Goal: Register for event/course

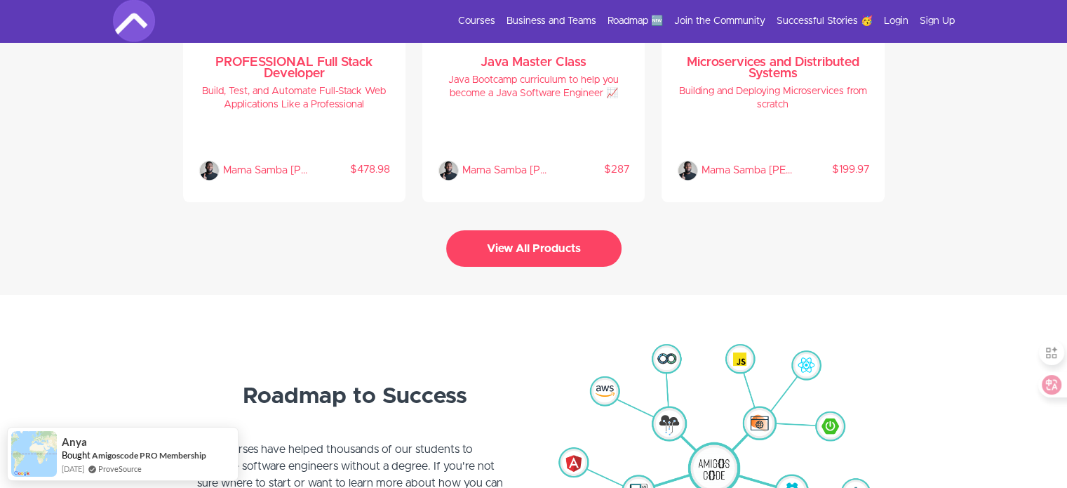
scroll to position [3017, 0]
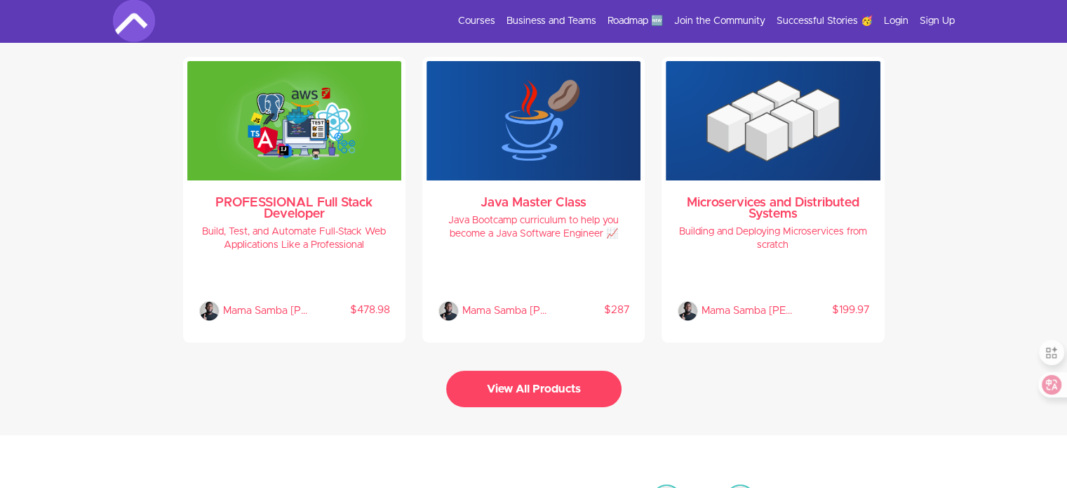
click at [530, 373] on button "View All Products" at bounding box center [533, 388] width 175 height 36
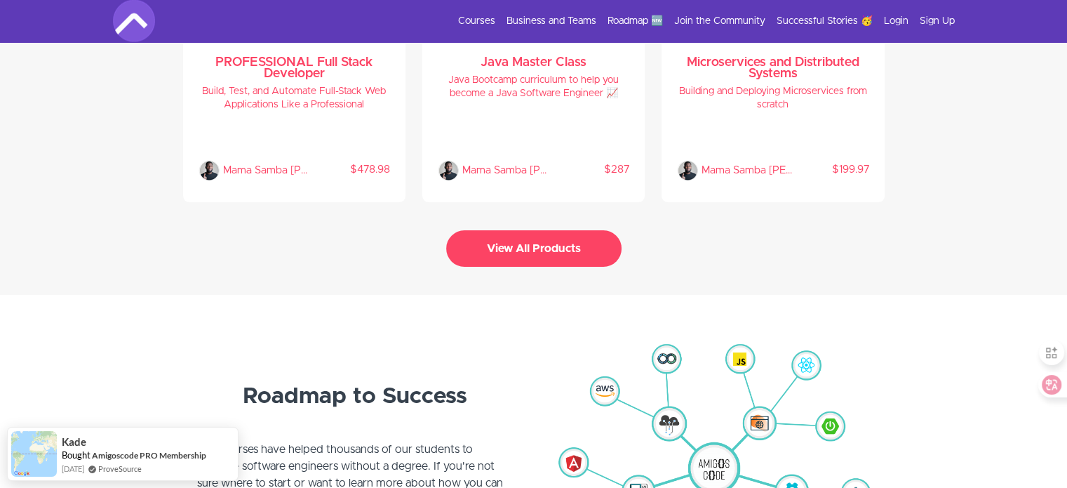
click at [565, 250] on button "View All Products" at bounding box center [533, 248] width 175 height 36
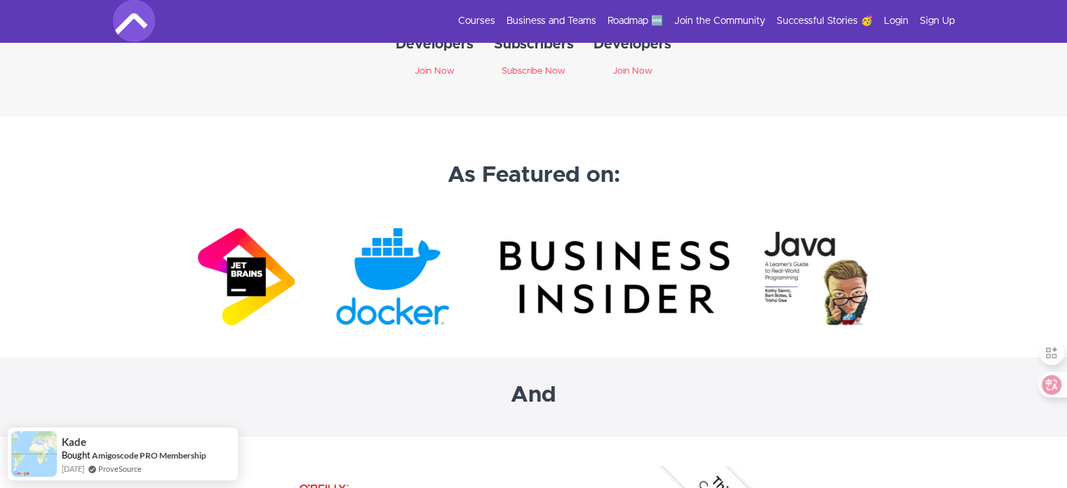
scroll to position [4276, 0]
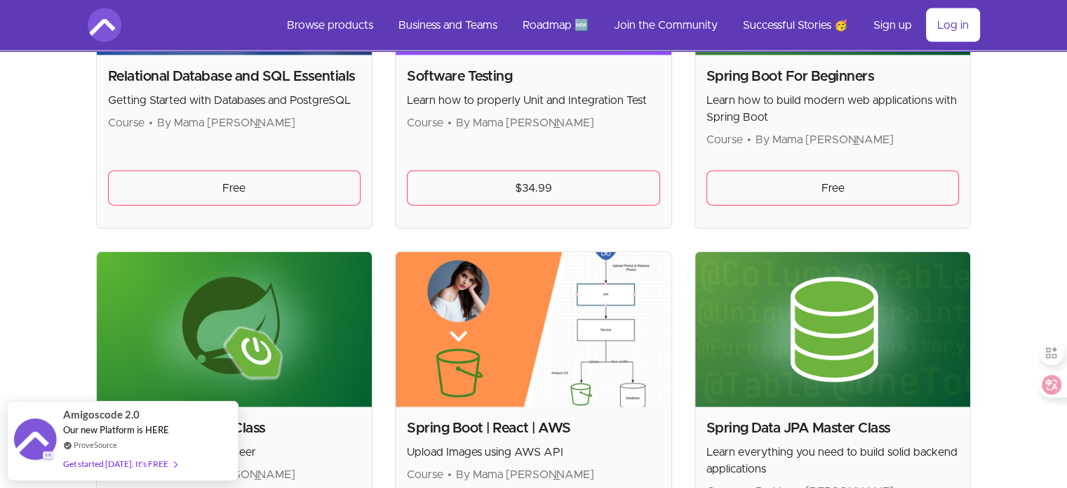
scroll to position [3017, 0]
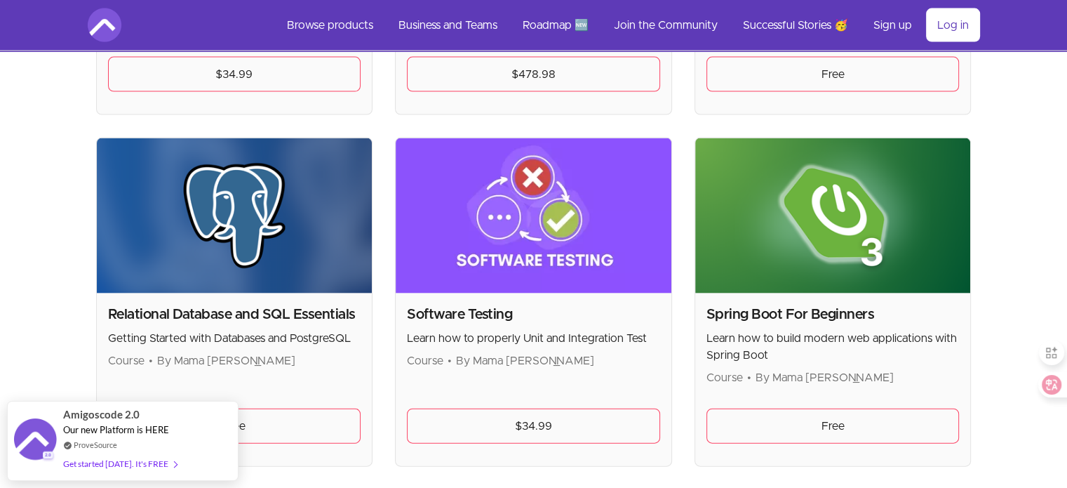
click at [501, 262] on img at bounding box center [534, 215] width 276 height 155
click at [491, 304] on h2 "Software Testing" at bounding box center [533, 314] width 253 height 20
click at [487, 313] on h2 "Software Testing" at bounding box center [533, 314] width 253 height 20
click at [496, 375] on div "Software Testing Learn how to properly Unit and Integration Test Course • By Ma…" at bounding box center [534, 379] width 276 height 173
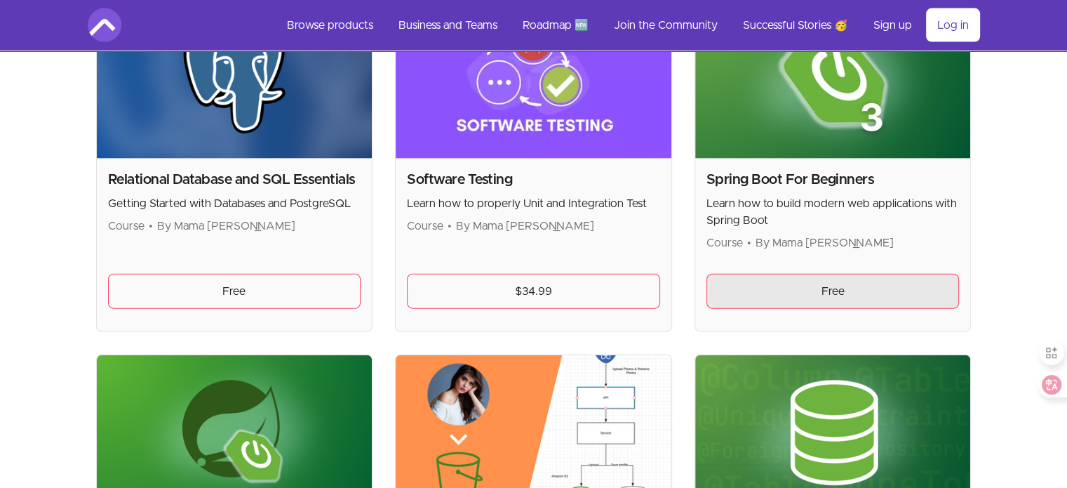
scroll to position [3157, 0]
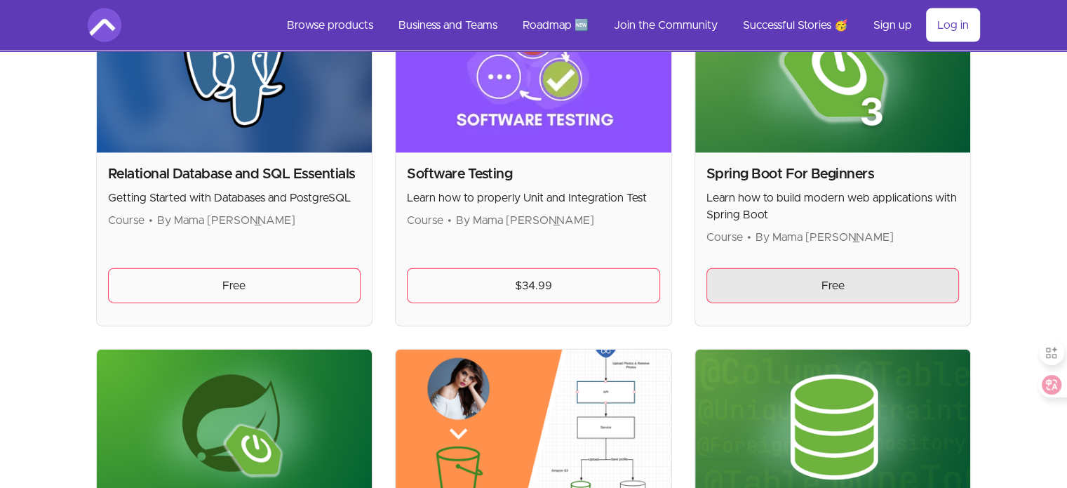
click at [847, 286] on link "Free" at bounding box center [832, 285] width 253 height 35
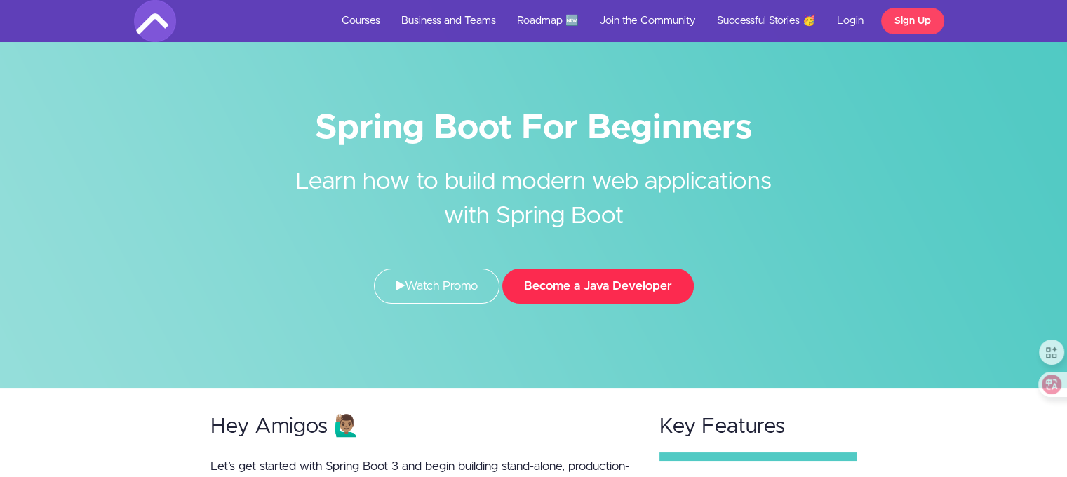
click at [593, 293] on button "Become a Java Developer" at bounding box center [598, 286] width 192 height 35
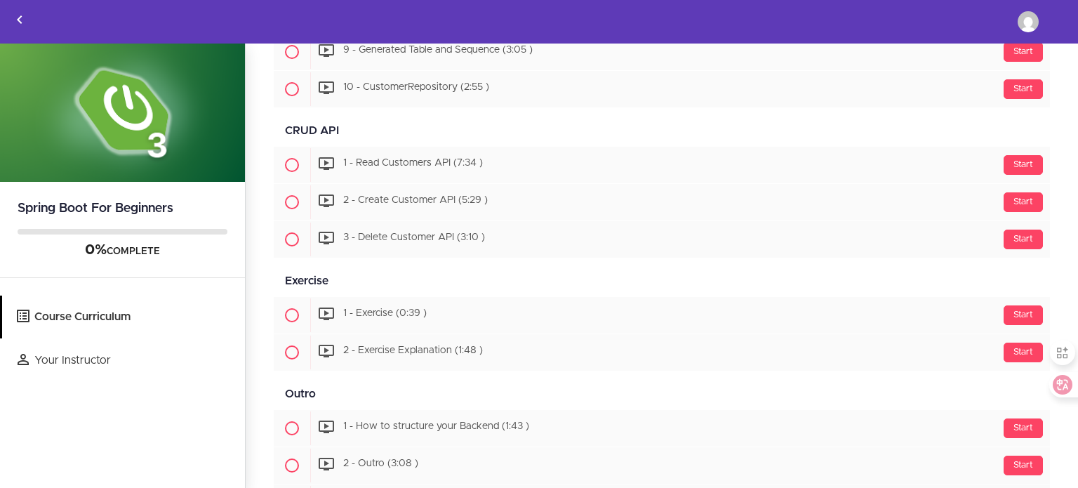
scroll to position [1305, 0]
